Goal: Find specific page/section: Find specific page/section

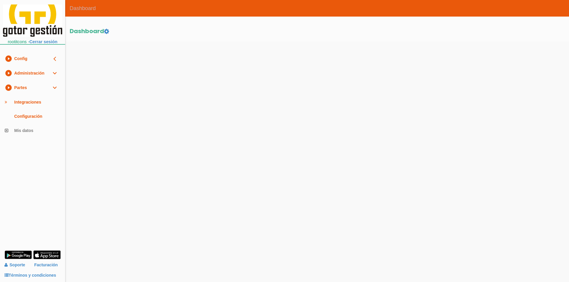
click at [46, 85] on link "play_circle_filled Partes expand_more" at bounding box center [32, 88] width 65 height 15
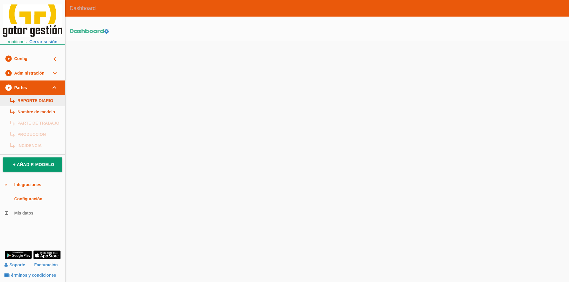
click at [43, 98] on link "subdirectory_arrow_right REPORTE DIARIO" at bounding box center [32, 100] width 65 height 11
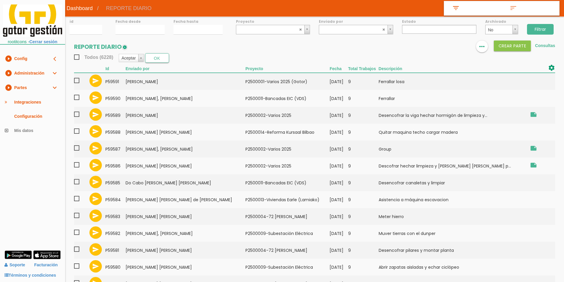
select select
click at [72, 9] on link "Dashboard" at bounding box center [79, 8] width 29 height 17
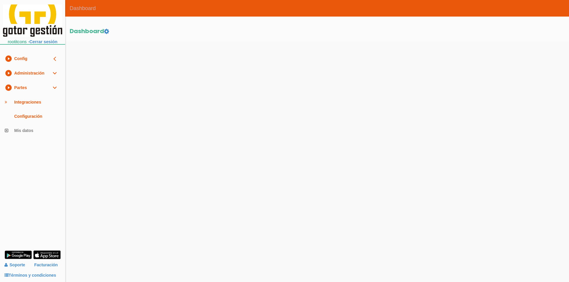
click at [26, 74] on link "play_circle_filled Administración expand_more" at bounding box center [32, 73] width 65 height 15
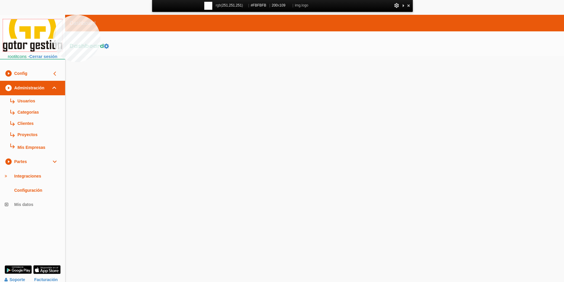
click at [53, 19] on img at bounding box center [32, 35] width 59 height 32
click at [54, 30] on img at bounding box center [32, 35] width 59 height 32
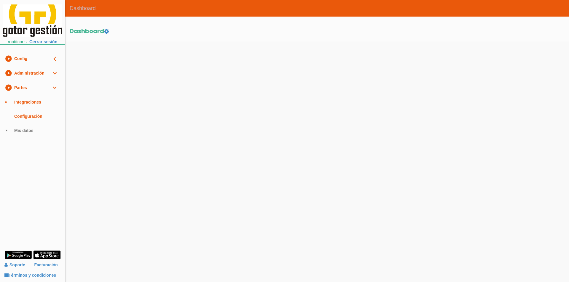
click at [33, 69] on link "play_circle_filled Administración expand_more" at bounding box center [32, 73] width 65 height 15
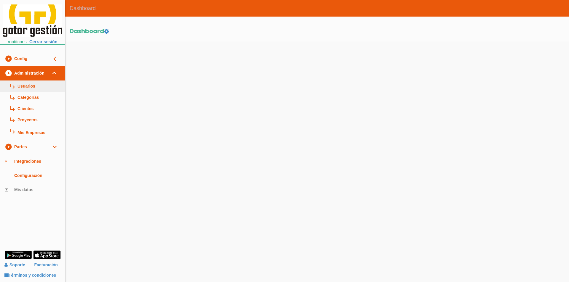
click at [35, 88] on link "subdirectory_arrow_right Usuarios" at bounding box center [32, 86] width 65 height 11
